Goal: Task Accomplishment & Management: Use online tool/utility

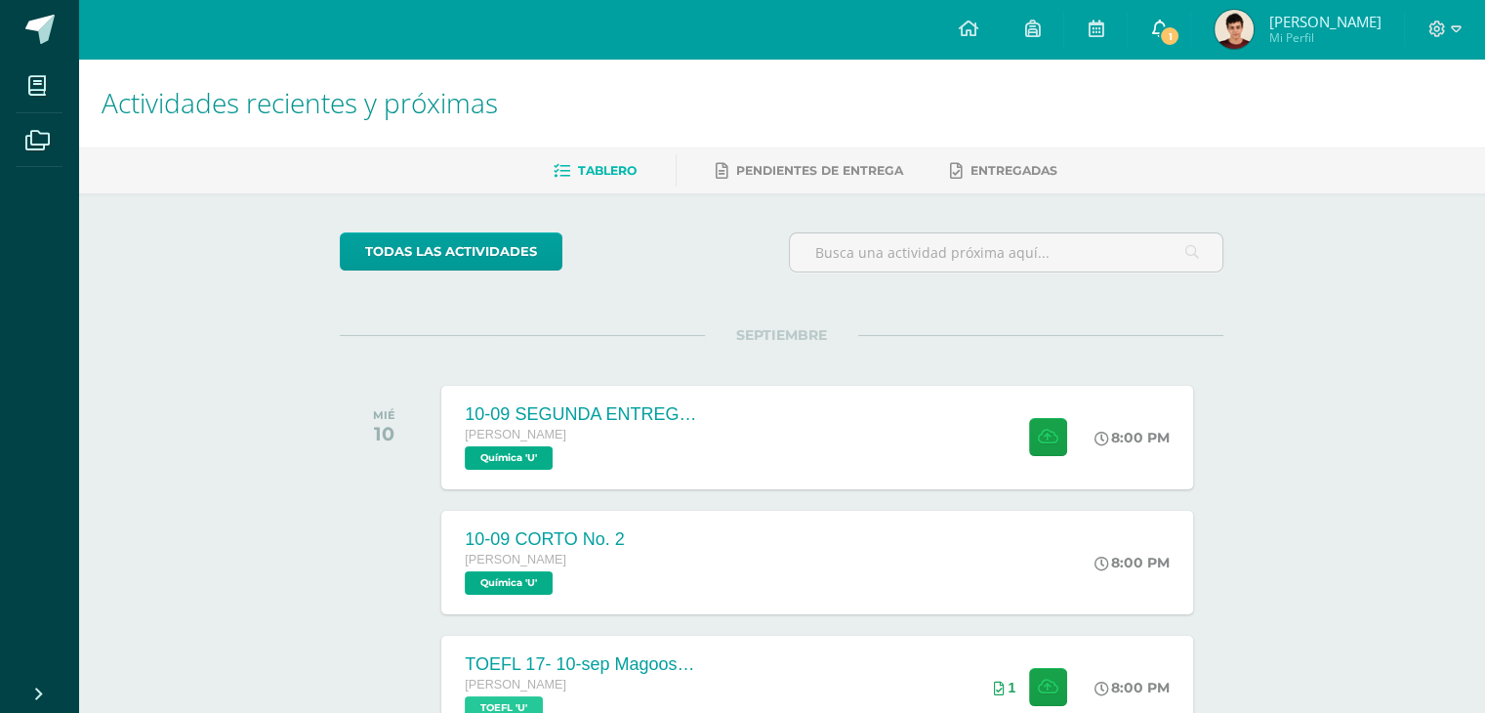
click at [1190, 11] on link "1" at bounding box center [1159, 29] width 62 height 59
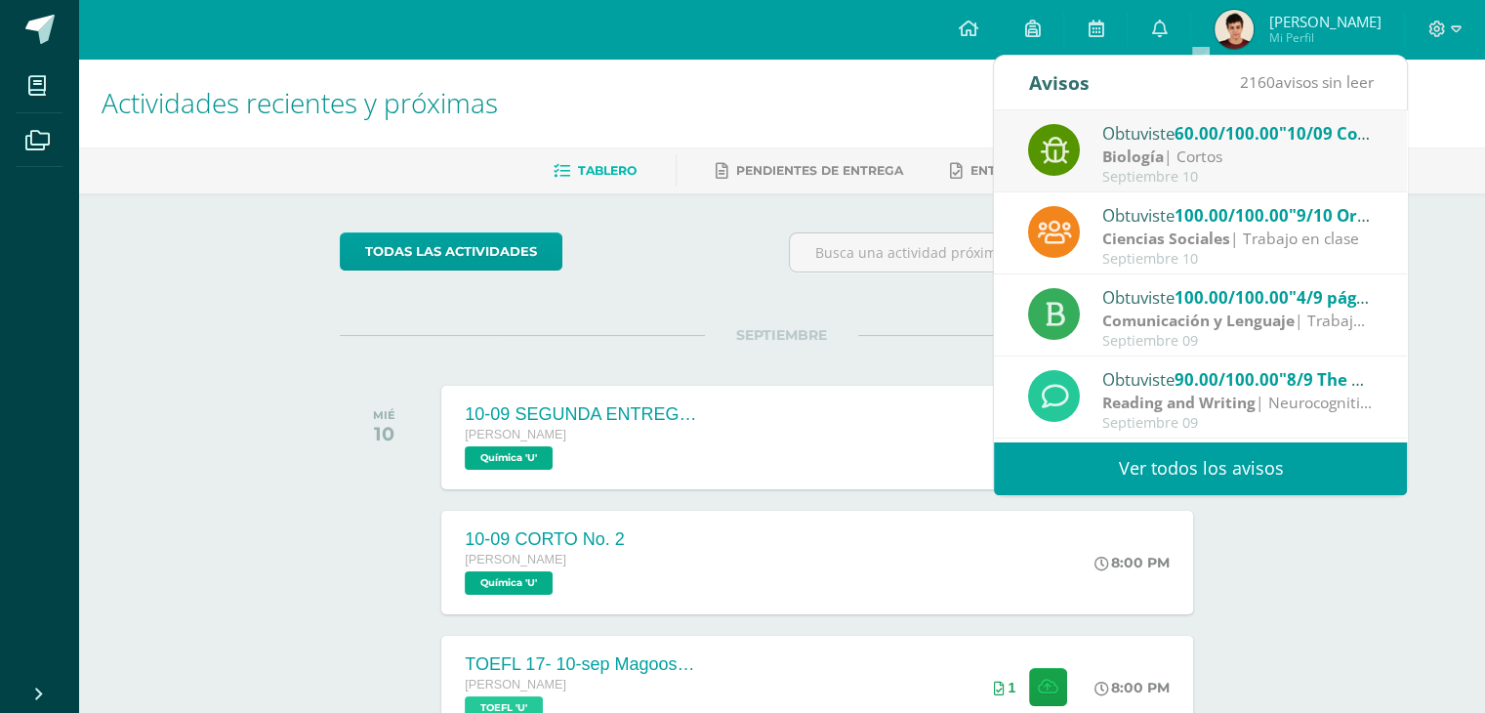
click at [1254, 32] on img at bounding box center [1234, 29] width 39 height 39
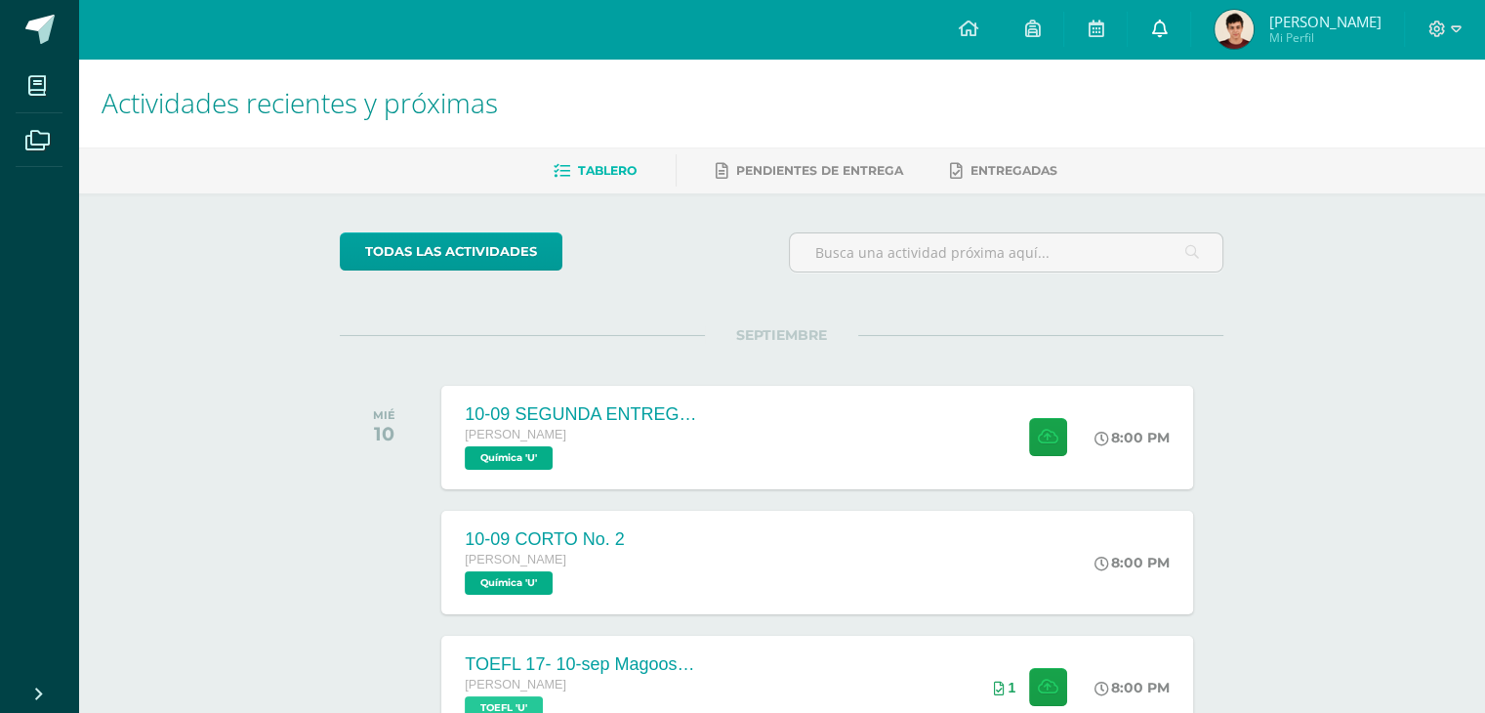
click at [1180, 30] on link "0" at bounding box center [1159, 29] width 62 height 59
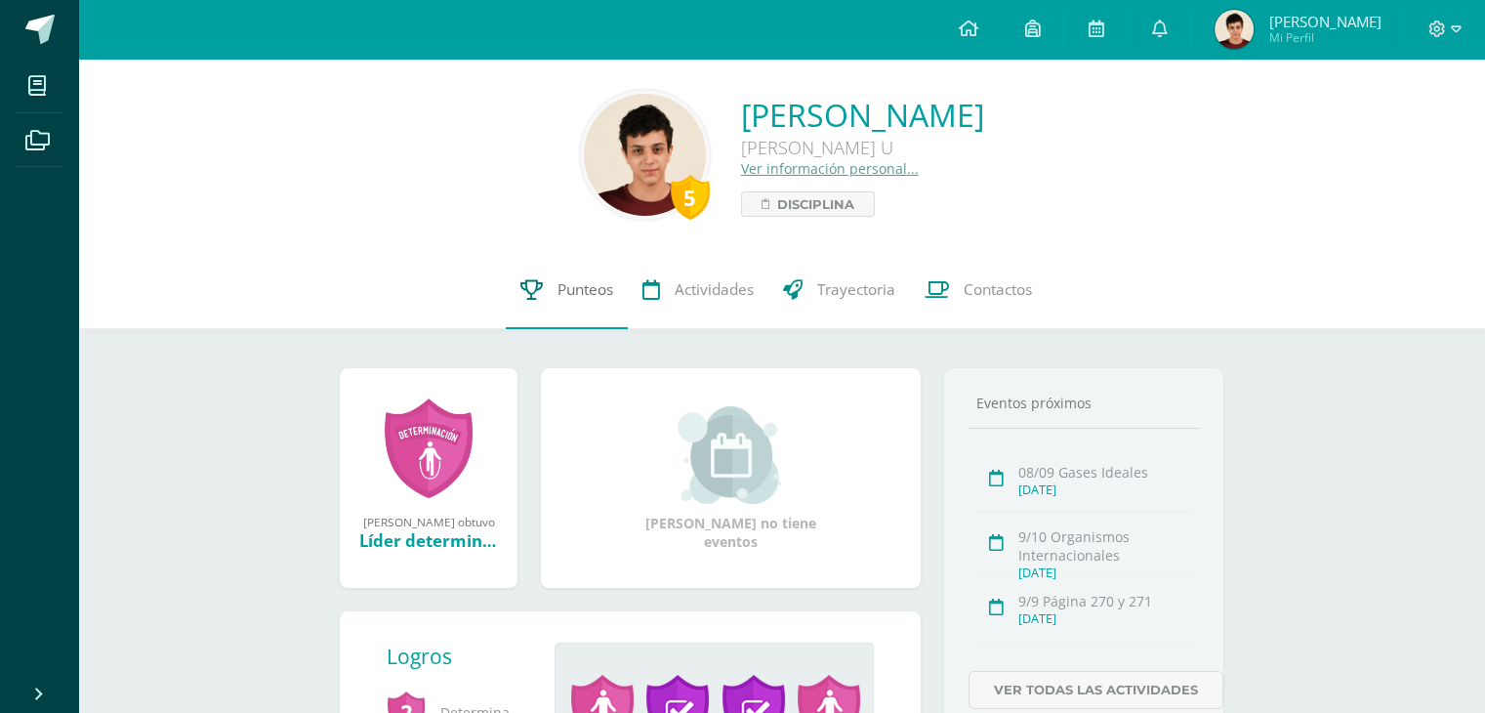
click at [538, 292] on icon at bounding box center [532, 289] width 22 height 21
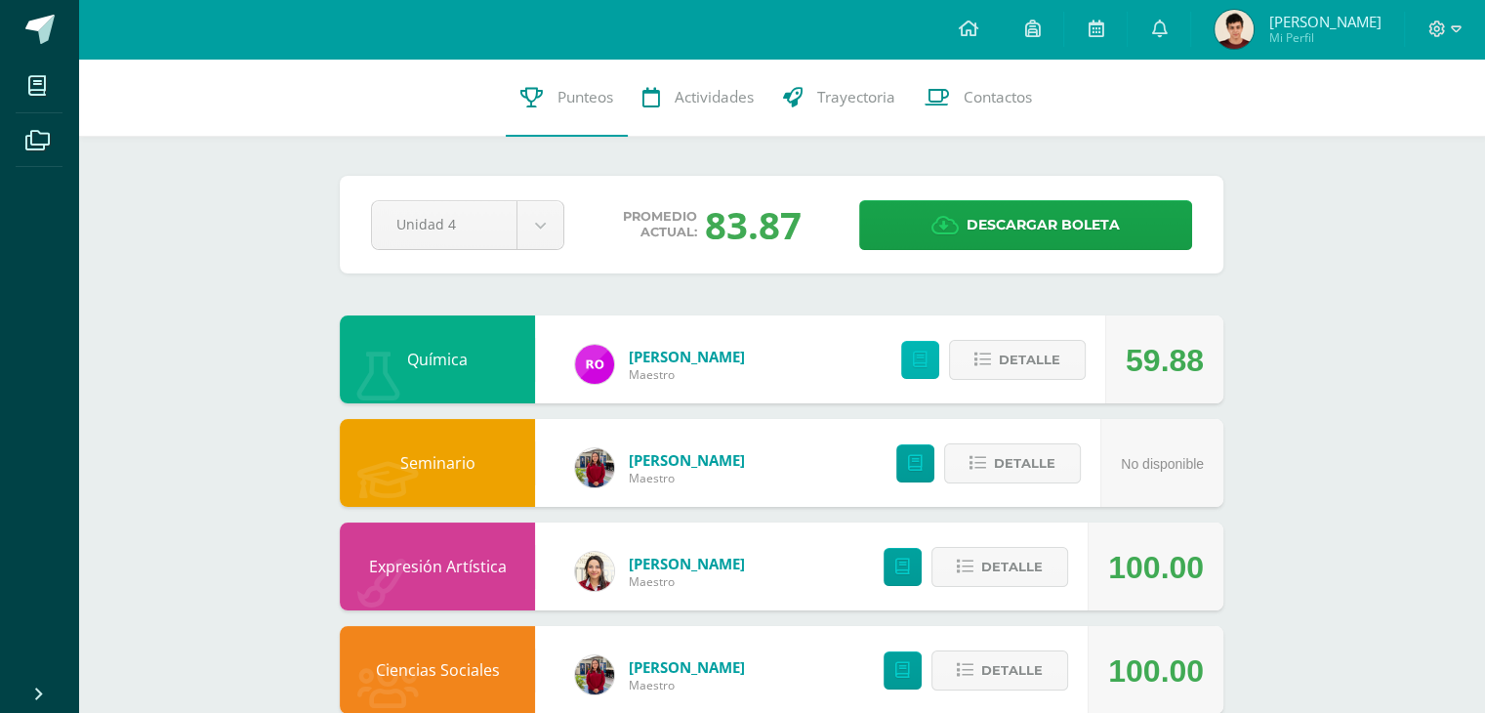
click at [922, 360] on icon at bounding box center [920, 360] width 15 height 17
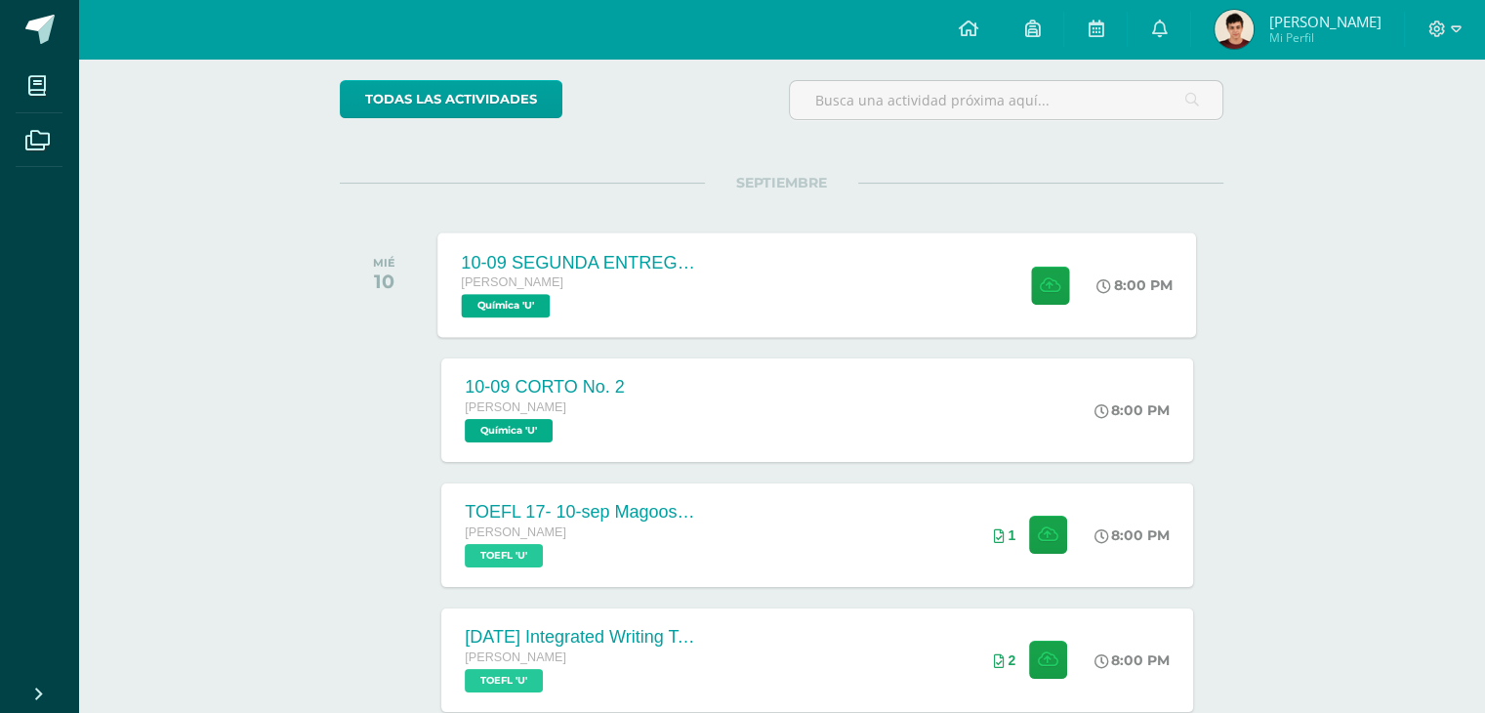
scroll to position [147, 0]
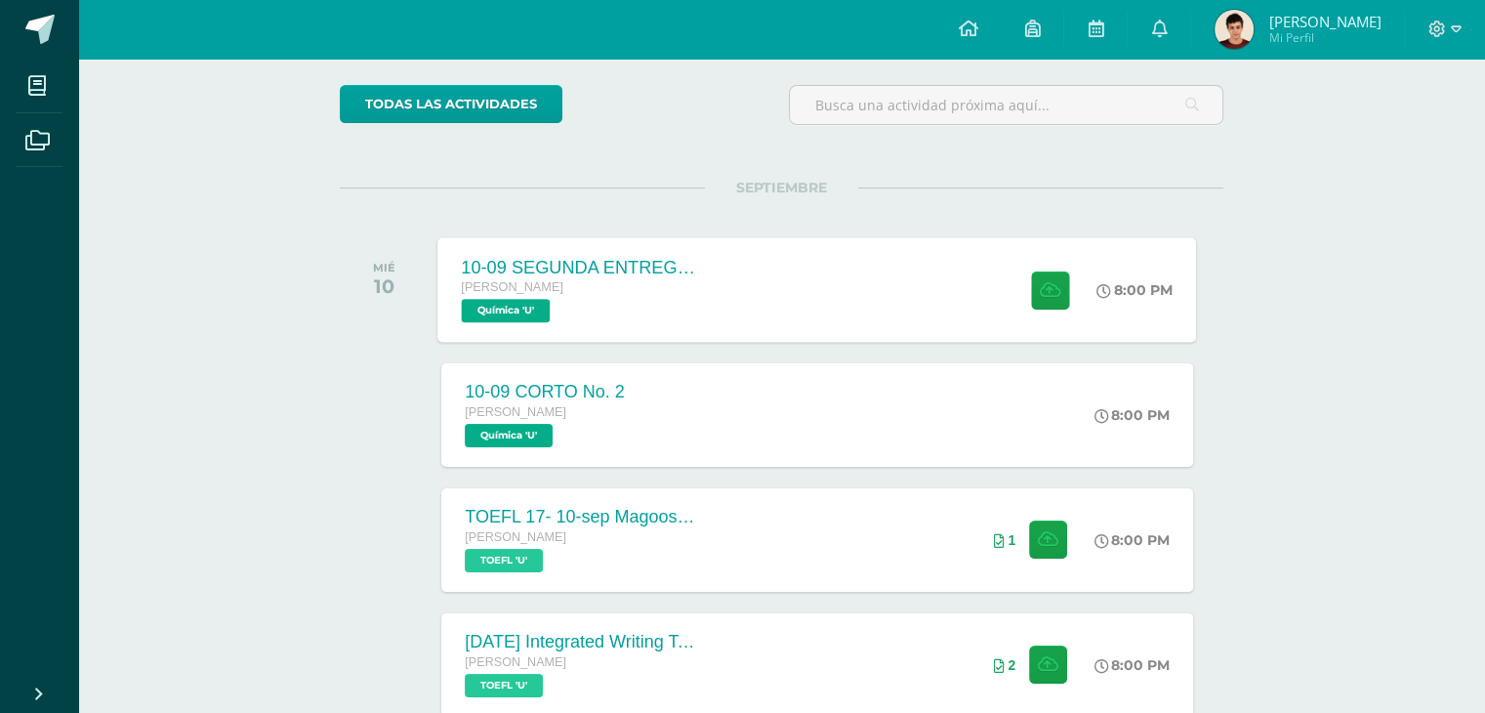
click at [832, 323] on div "10-09 SEGUNDA ENTREGA DE GUÍA [PERSON_NAME] Química 'U' 8:00 PM 10-09 SEGUNDA E…" at bounding box center [817, 289] width 759 height 104
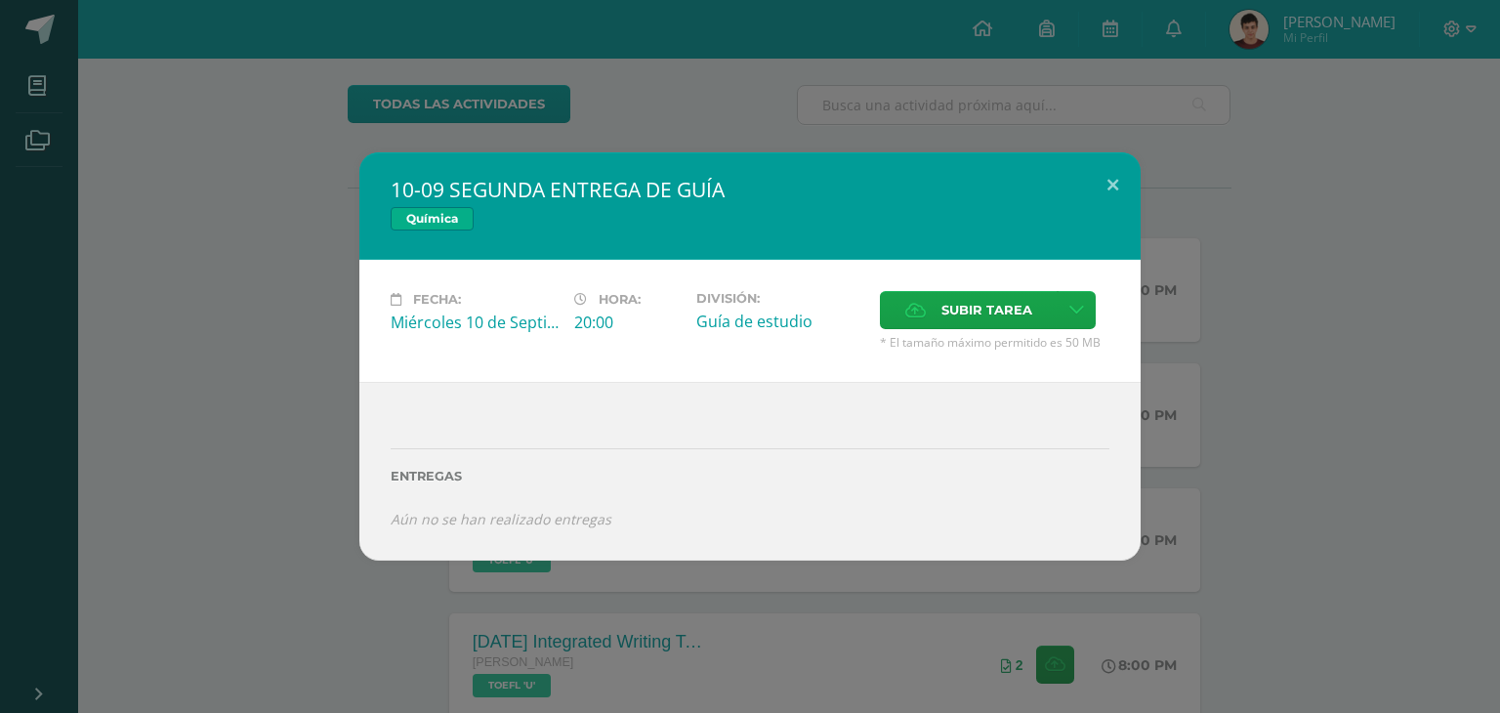
click at [963, 287] on div "Fecha: [DATE] Hora: 20:00 División: Guía de estudio" at bounding box center [749, 321] width 781 height 122
click at [934, 311] on label "Subir tarea" at bounding box center [969, 310] width 178 height 38
click at [0, 0] on input "Subir tarea" at bounding box center [0, 0] width 0 height 0
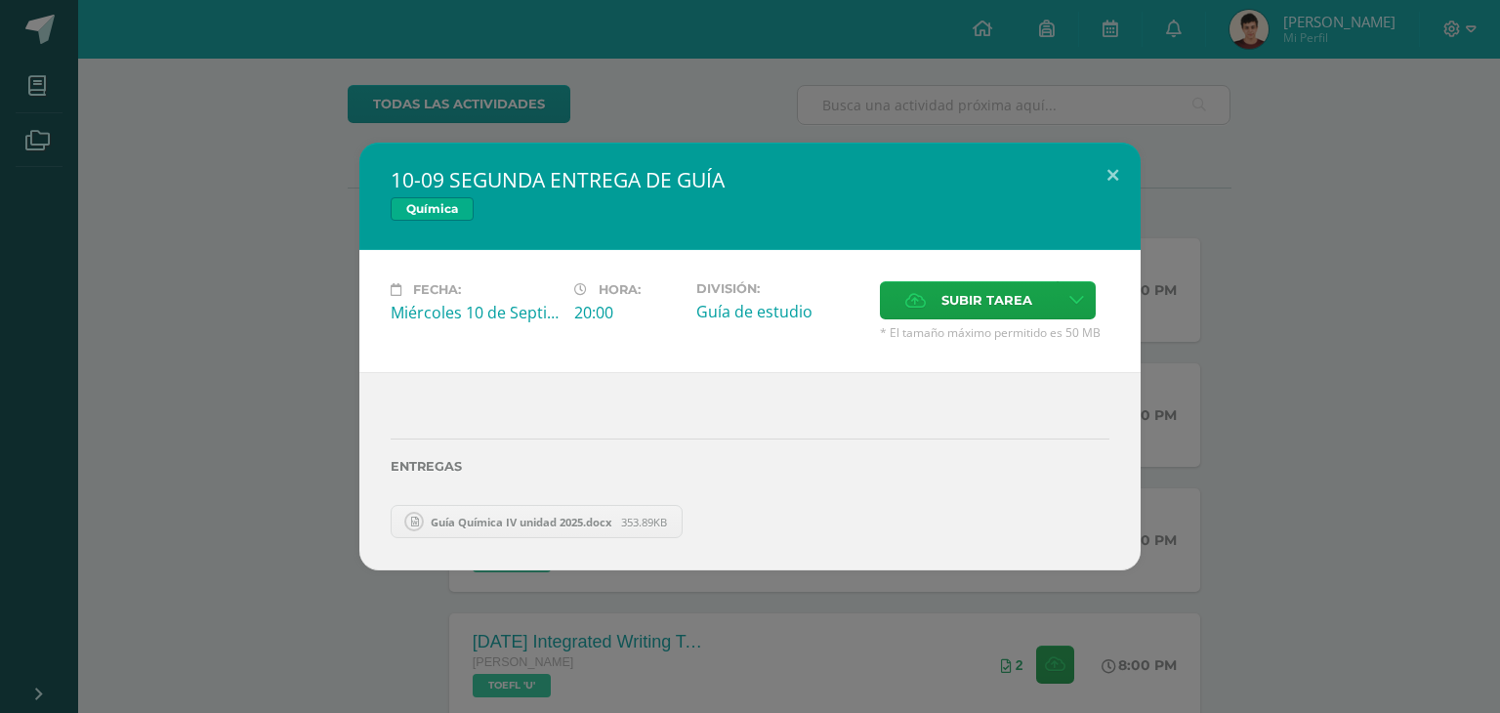
click at [228, 250] on div "10-09 SEGUNDA ENTREGA DE GUÍA Química Fecha: Miércoles 10 de Septiembre Hora: 2…" at bounding box center [750, 357] width 1484 height 428
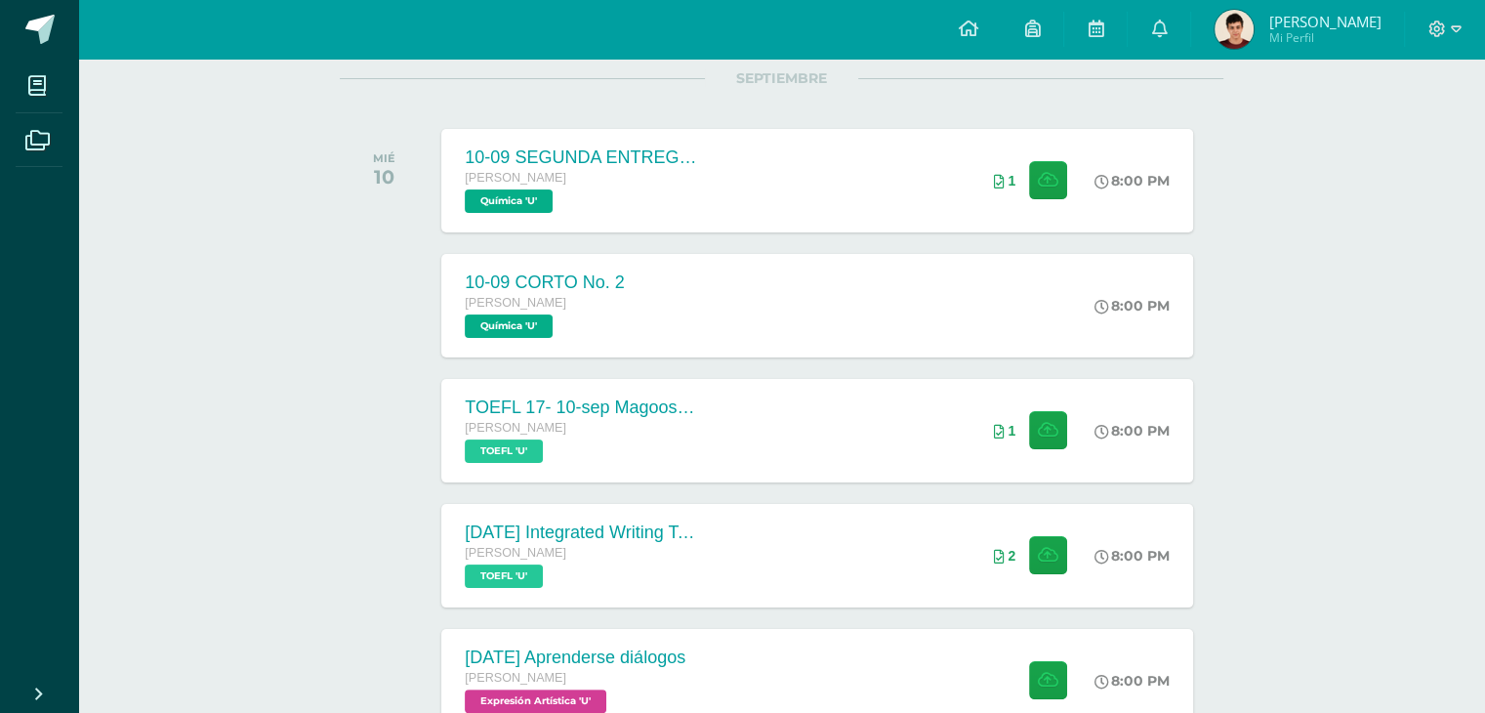
scroll to position [331, 0]
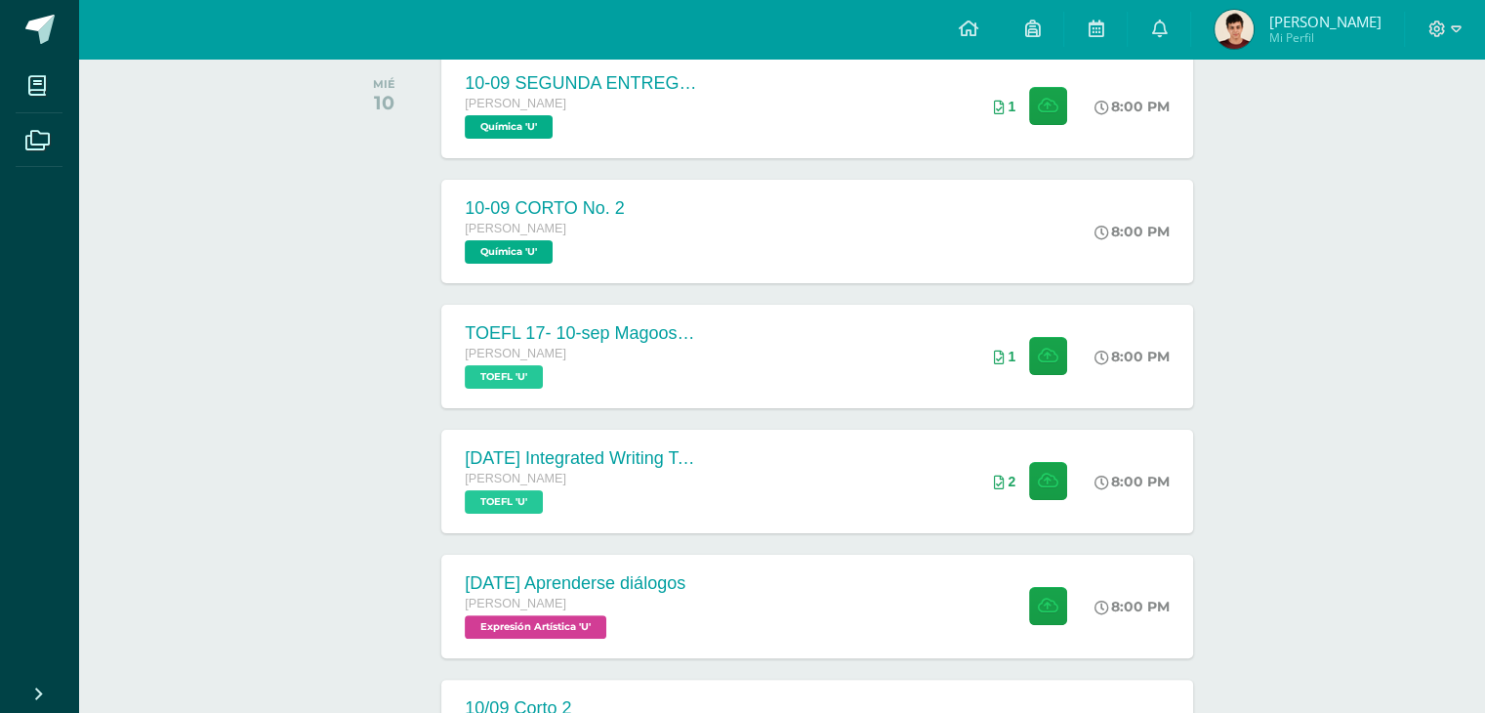
click at [648, 613] on div "[PERSON_NAME]" at bounding box center [575, 604] width 221 height 21
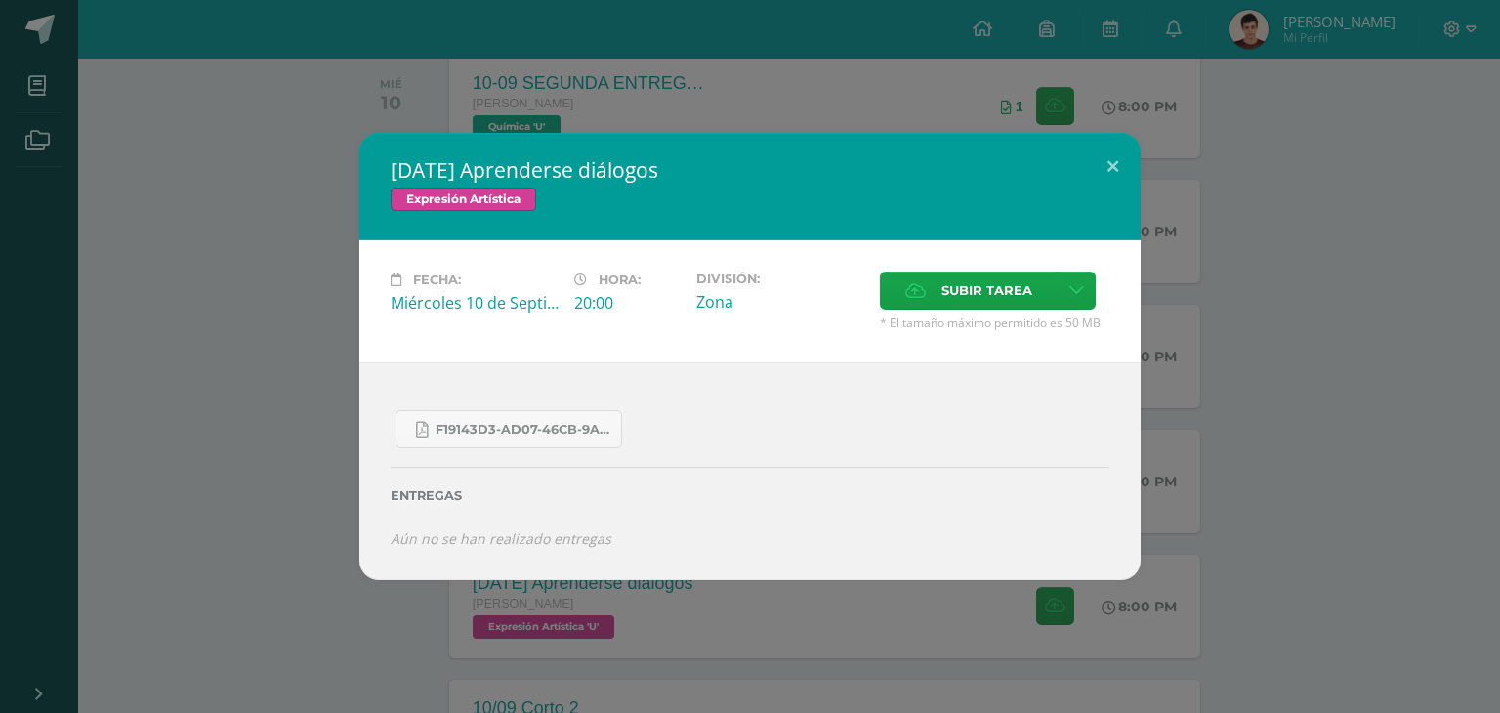
click at [648, 613] on div "[DATE] Aprenderse diálogos Expresión Artística Fecha: [DATE] Hora: 20:00 Divisi…" at bounding box center [750, 356] width 1500 height 713
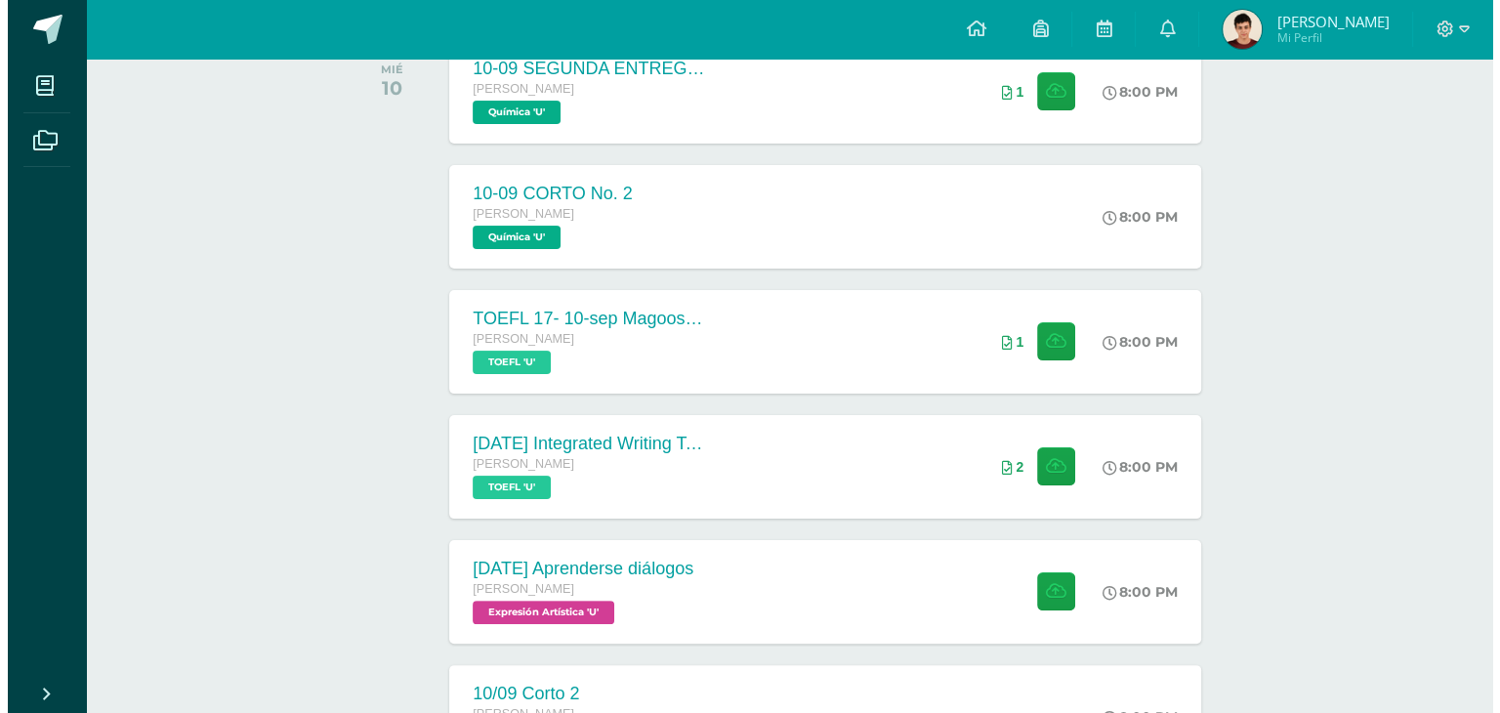
scroll to position [504, 0]
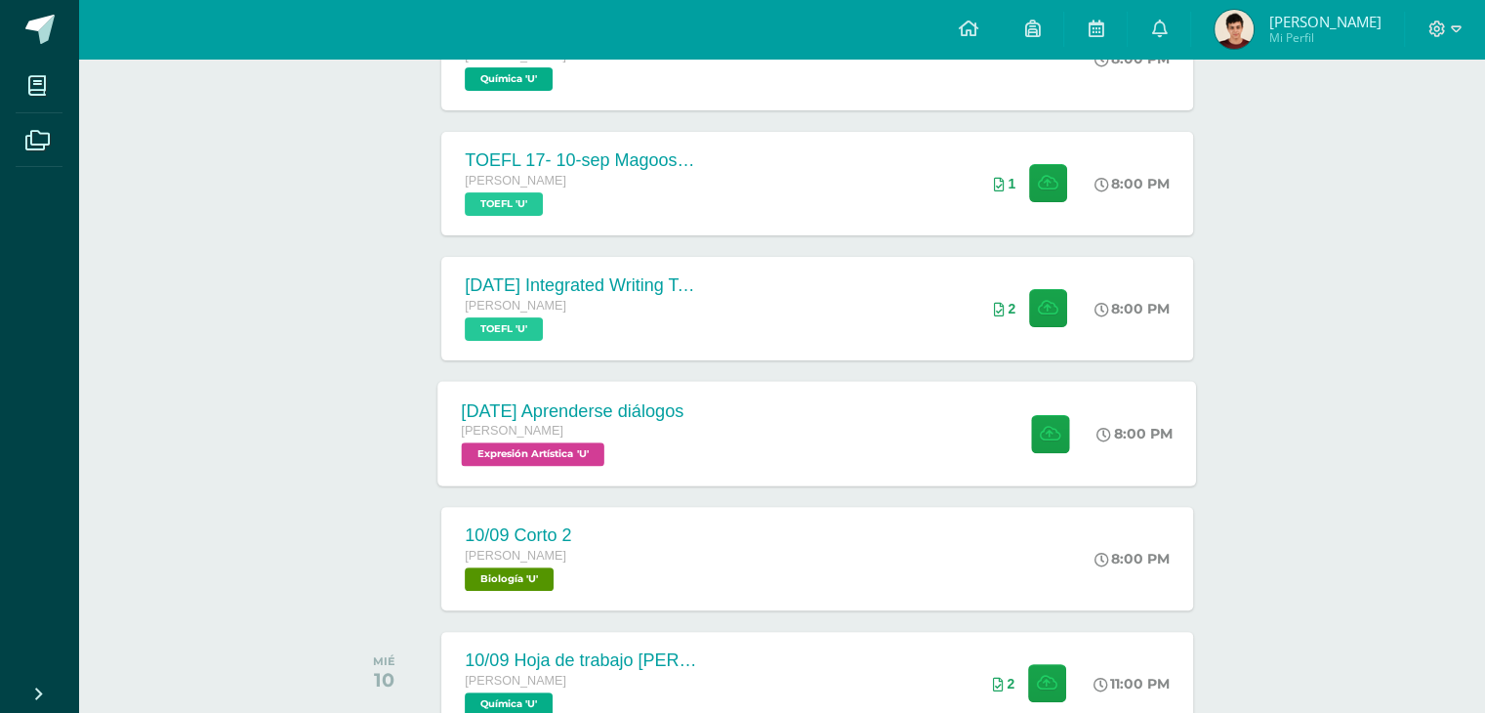
click at [628, 403] on div "[DATE] Aprenderse diálogos" at bounding box center [573, 410] width 223 height 21
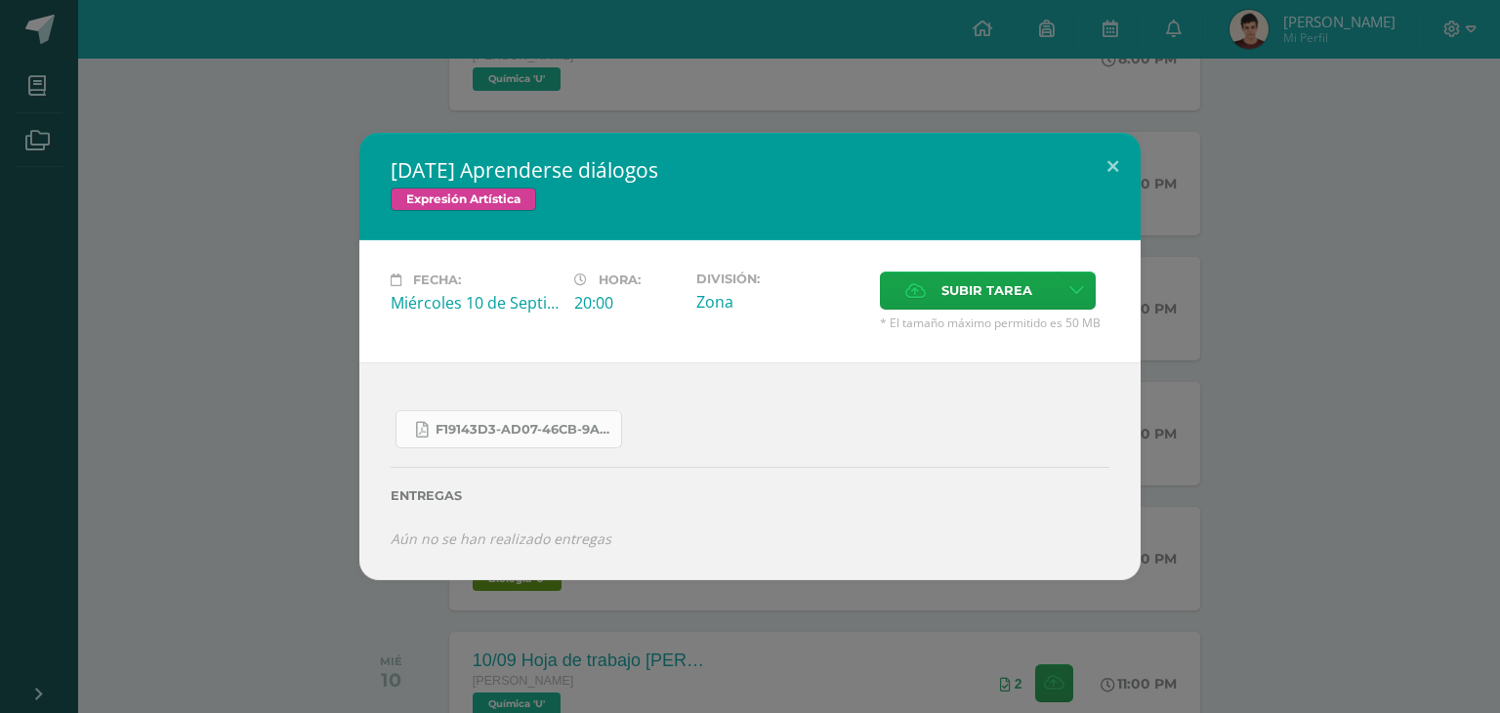
click at [535, 431] on span "f19143d3-ad07-46cb-9a05-b908f9eac67d.pdf" at bounding box center [524, 430] width 176 height 16
